Goal: Information Seeking & Learning: Learn about a topic

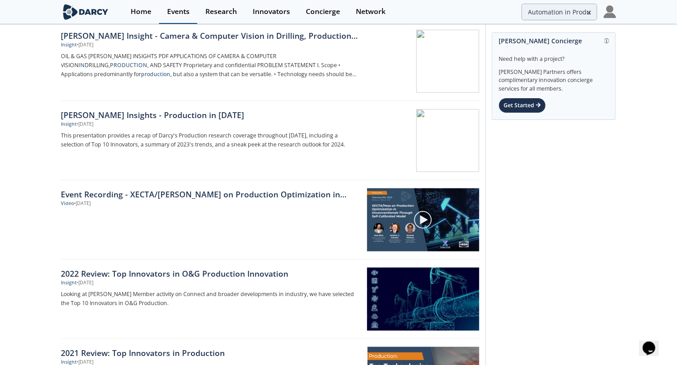
scroll to position [349, 0]
click at [184, 14] on div "Events" at bounding box center [178, 11] width 23 height 7
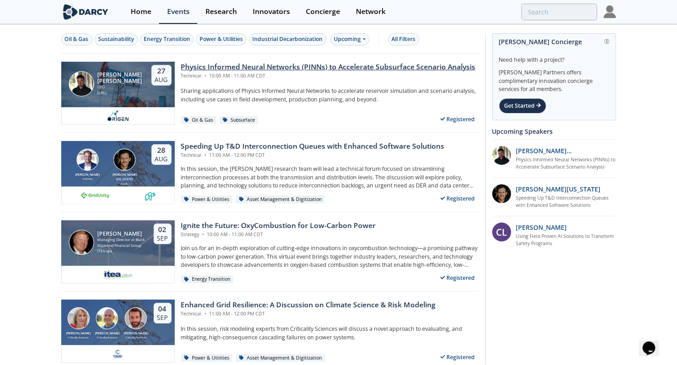
click at [219, 70] on div "Physics Informed Neural Networks (PINNs) to Accelerate Subsurface Scenario Anal…" at bounding box center [328, 67] width 295 height 11
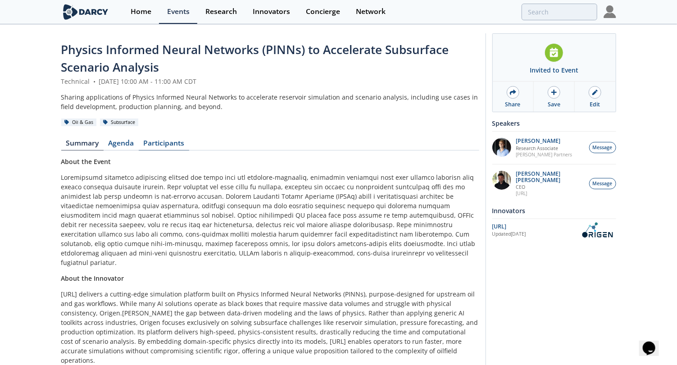
click at [168, 140] on link "Participants" at bounding box center [164, 145] width 50 height 11
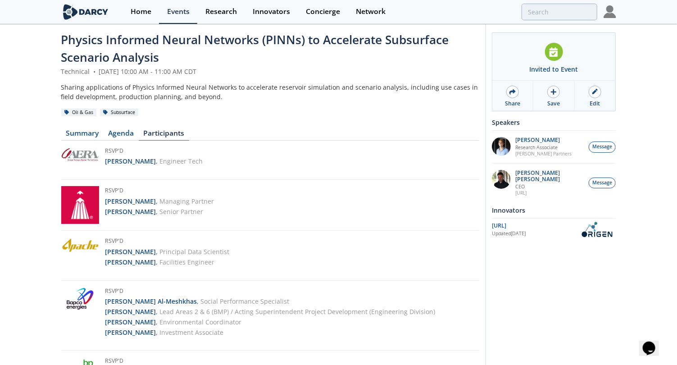
scroll to position [11, 0]
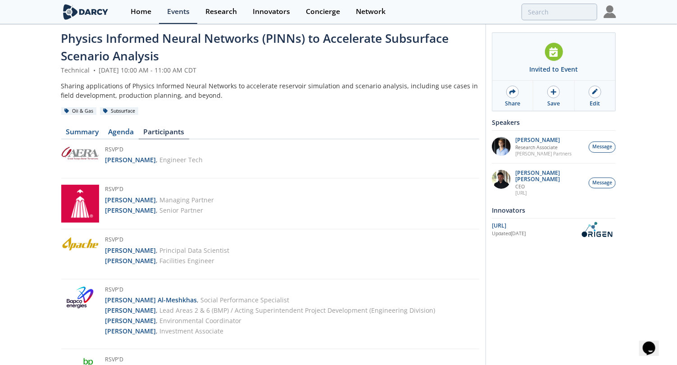
click at [70, 202] on img at bounding box center [80, 204] width 38 height 38
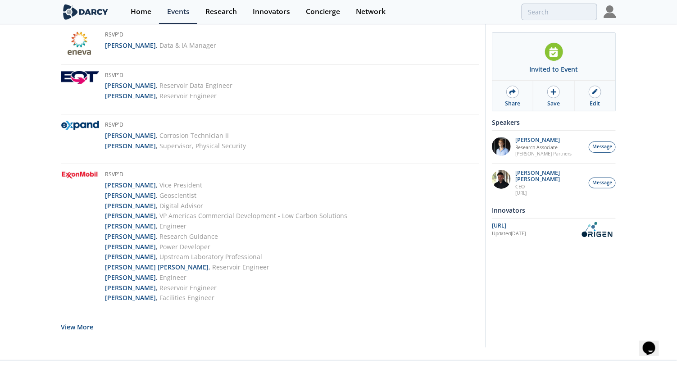
scroll to position [1676, 0]
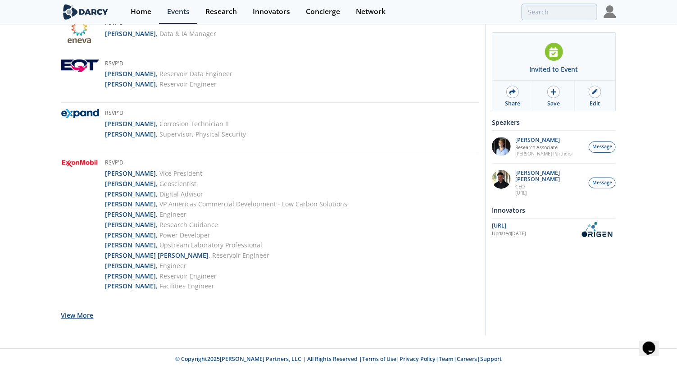
click at [69, 313] on button "View More" at bounding box center [77, 315] width 32 height 22
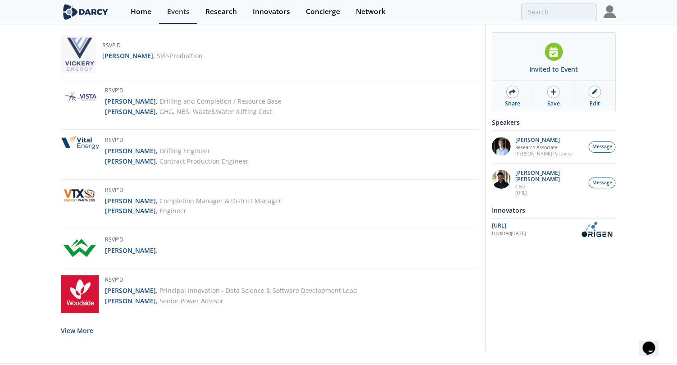
scroll to position [3601, 0]
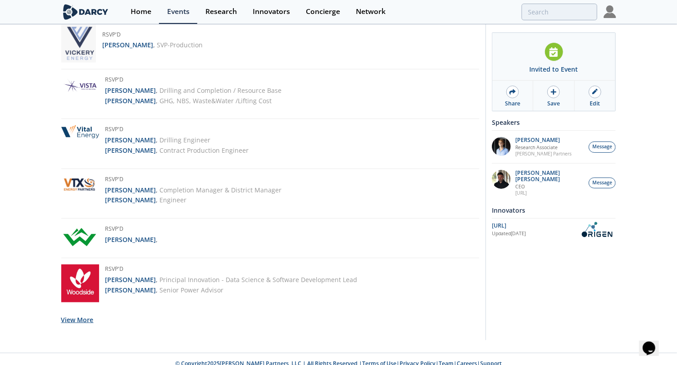
click at [84, 309] on button "View More" at bounding box center [77, 320] width 32 height 22
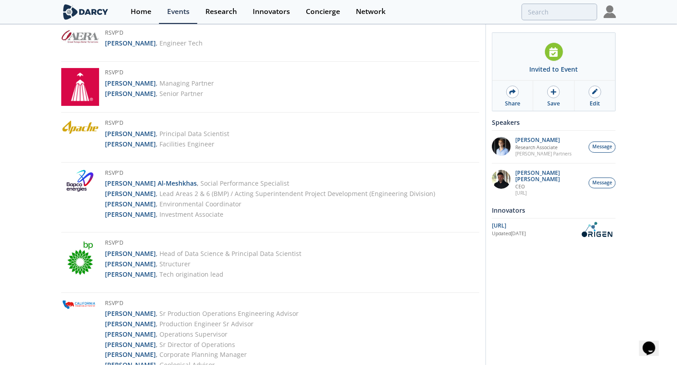
scroll to position [0, 0]
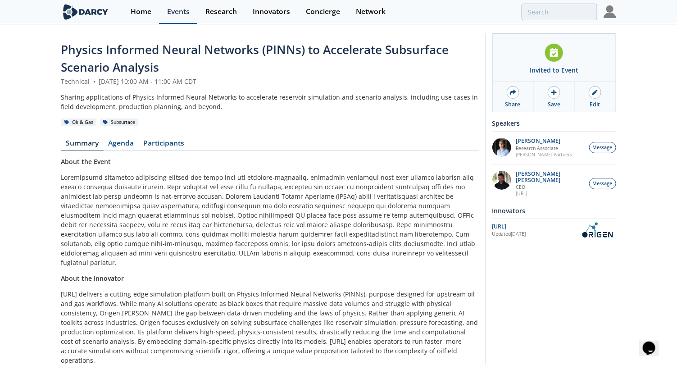
click at [182, 9] on div "Events" at bounding box center [178, 11] width 23 height 7
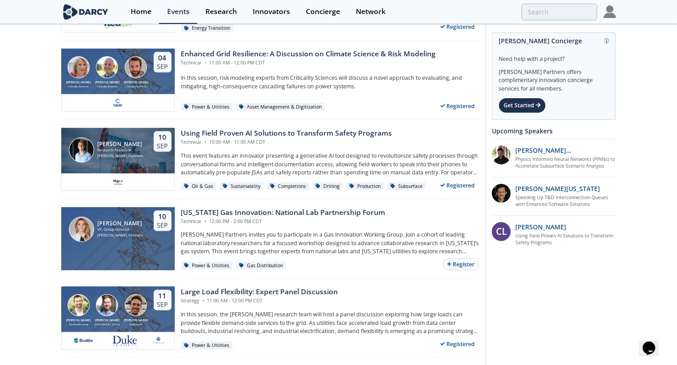
scroll to position [237, 0]
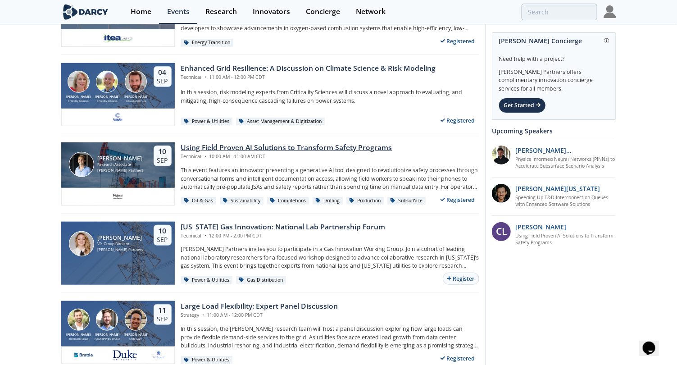
click at [275, 149] on div "Using Field Proven AI Solutions to Transform Safety Programs" at bounding box center [286, 147] width 211 height 11
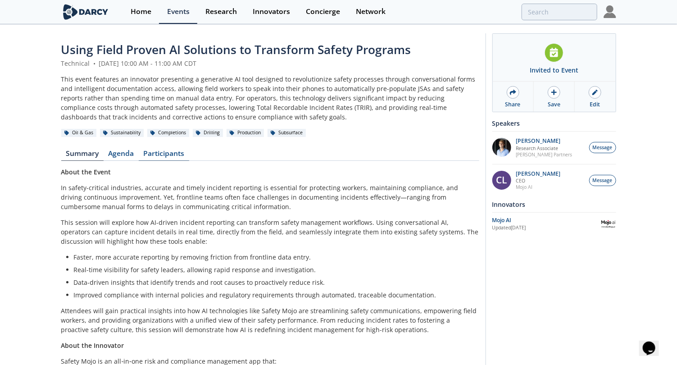
click at [163, 152] on link "Participants" at bounding box center [164, 155] width 50 height 11
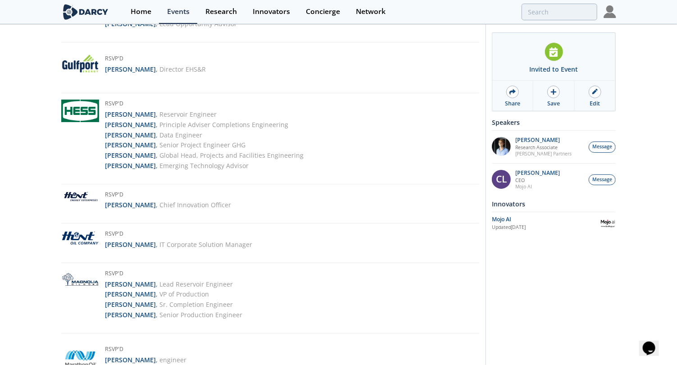
scroll to position [1913, 0]
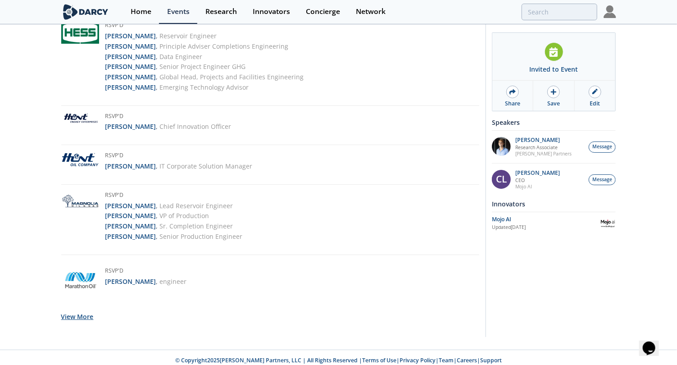
click at [73, 314] on button "View More" at bounding box center [77, 316] width 32 height 22
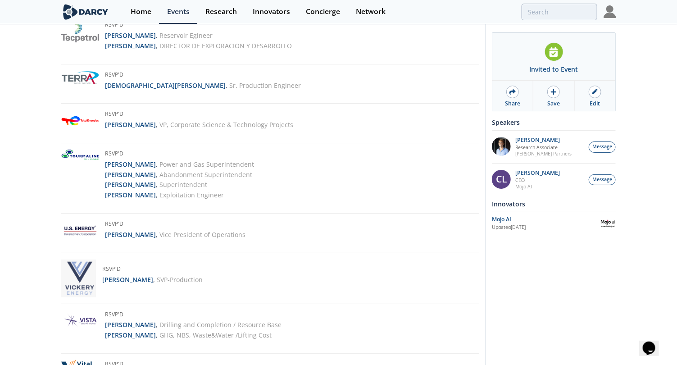
scroll to position [3041, 0]
